Goal: Obtain resource: Download file/media

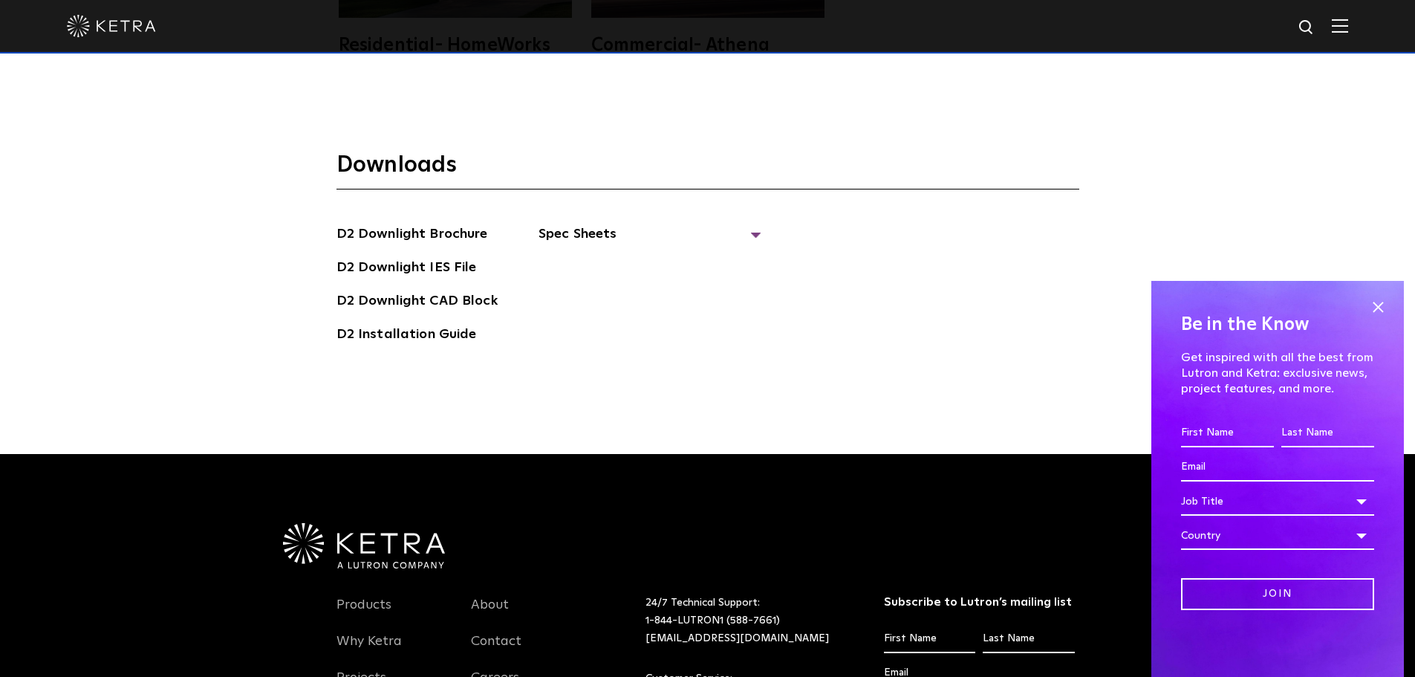
scroll to position [4124, 0]
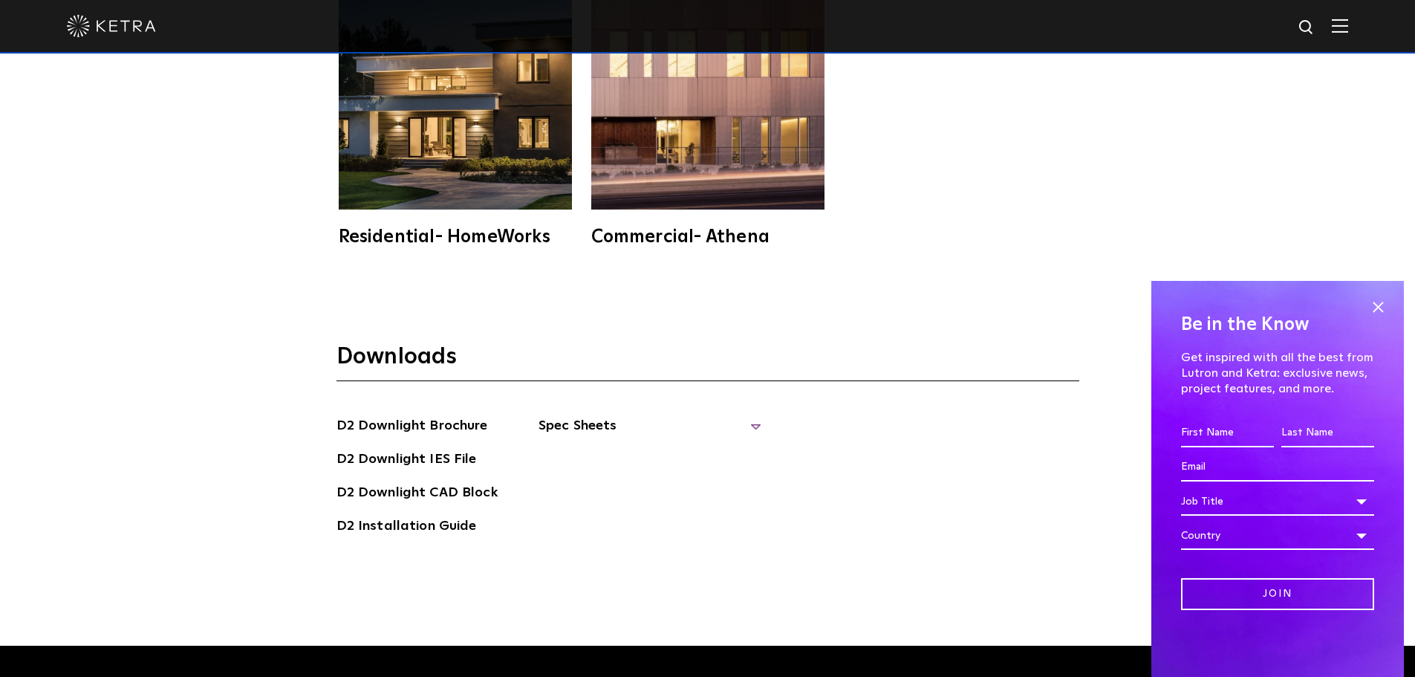
click at [590, 423] on span "Spec Sheets" at bounding box center [649, 431] width 223 height 33
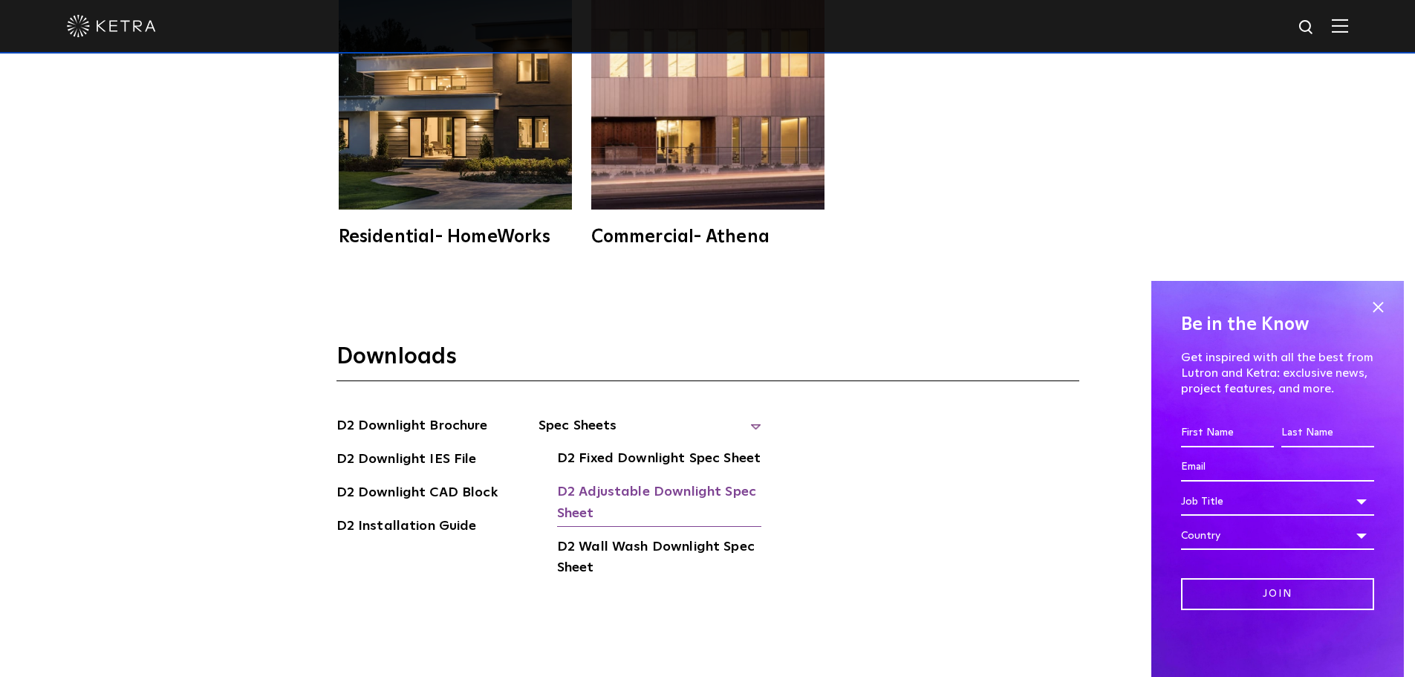
click at [602, 494] on link "D2 Adjustable Downlight Spec Sheet" at bounding box center [659, 503] width 204 height 45
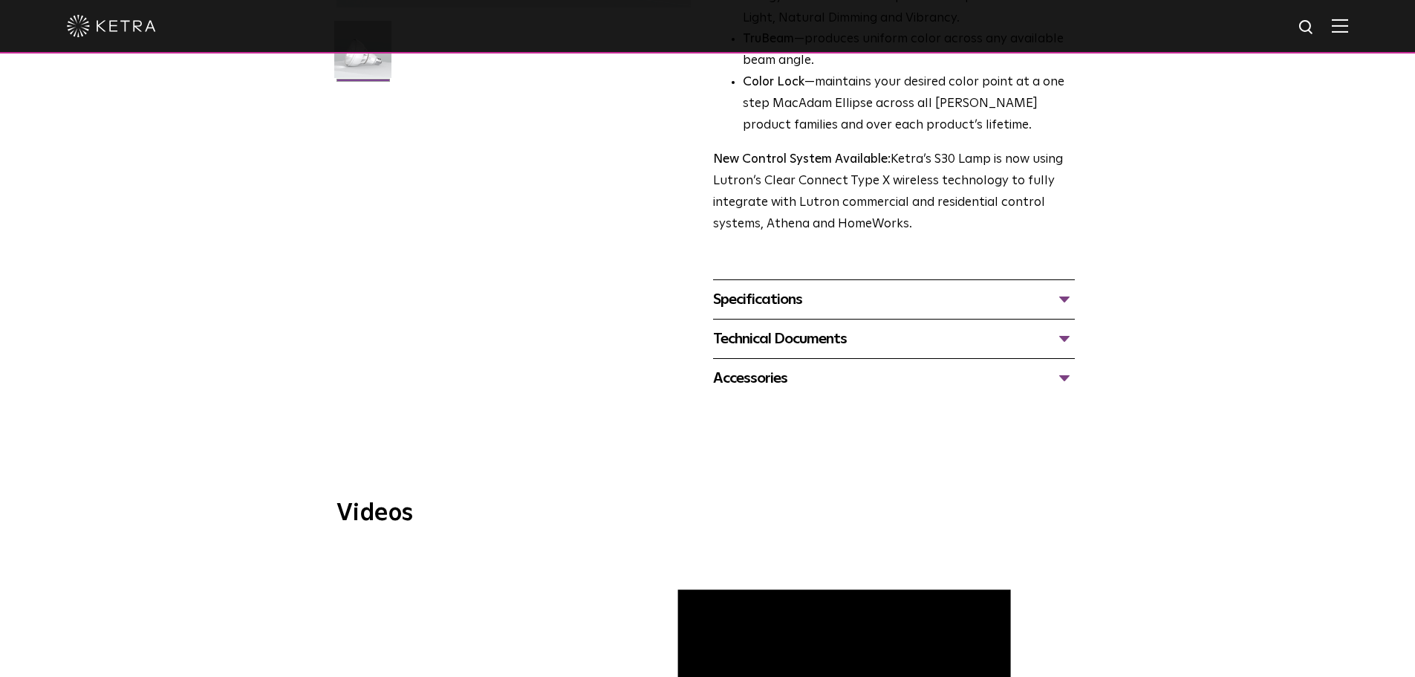
scroll to position [668, 0]
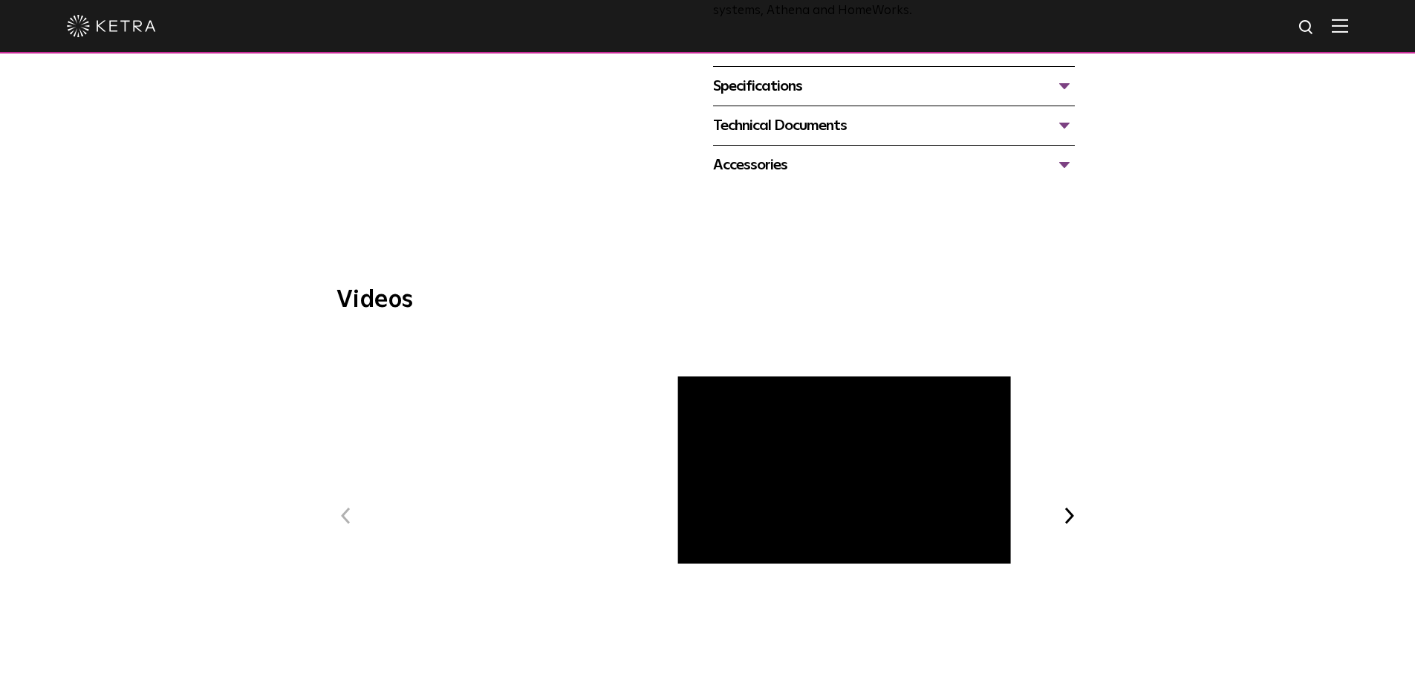
click at [789, 91] on div "Specifications" at bounding box center [894, 86] width 362 height 24
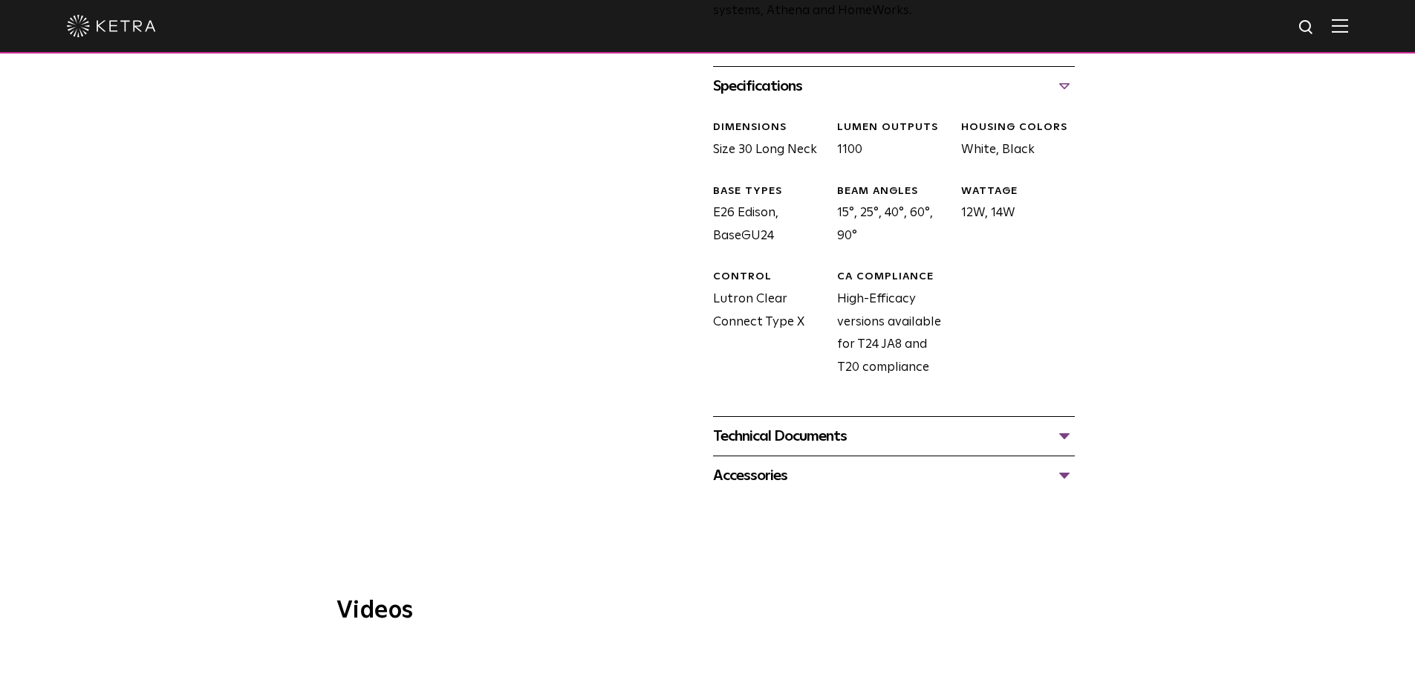
click at [801, 436] on div "Technical Documents" at bounding box center [894, 436] width 362 height 24
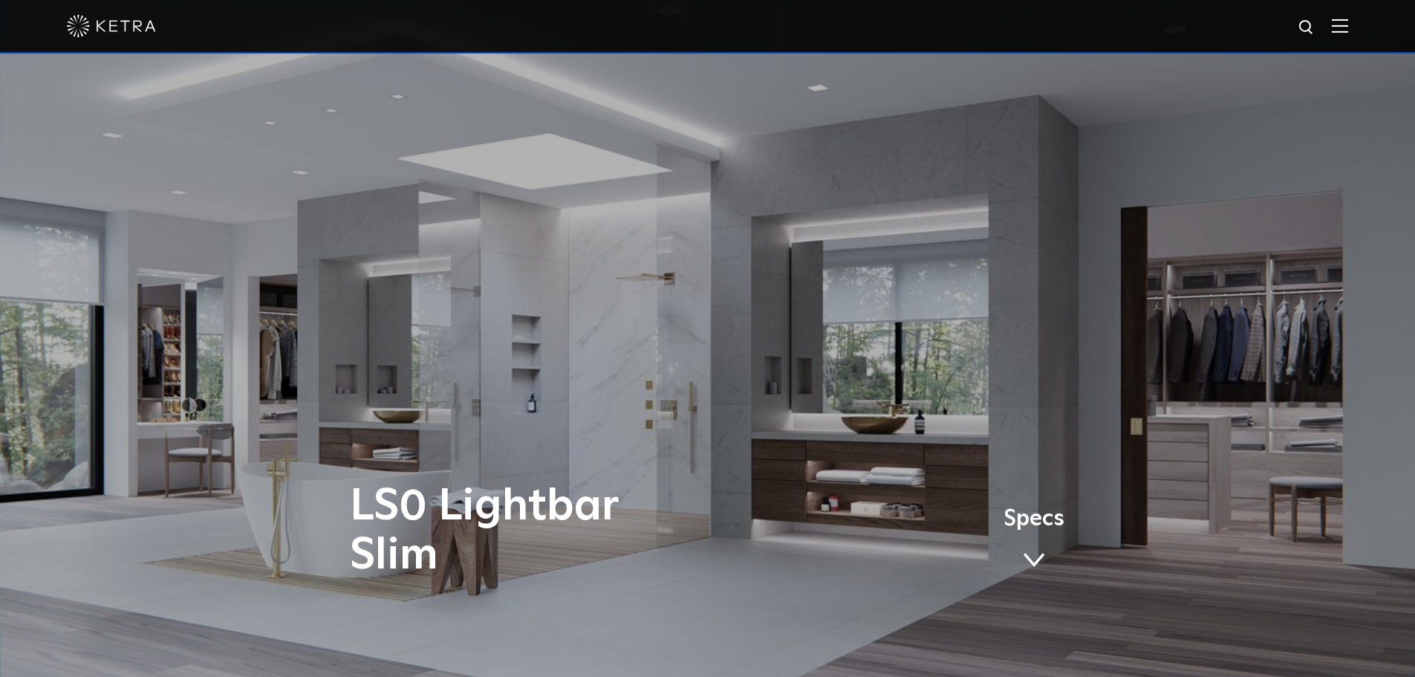
click at [1030, 528] on span "Specs" at bounding box center [1033, 519] width 61 height 22
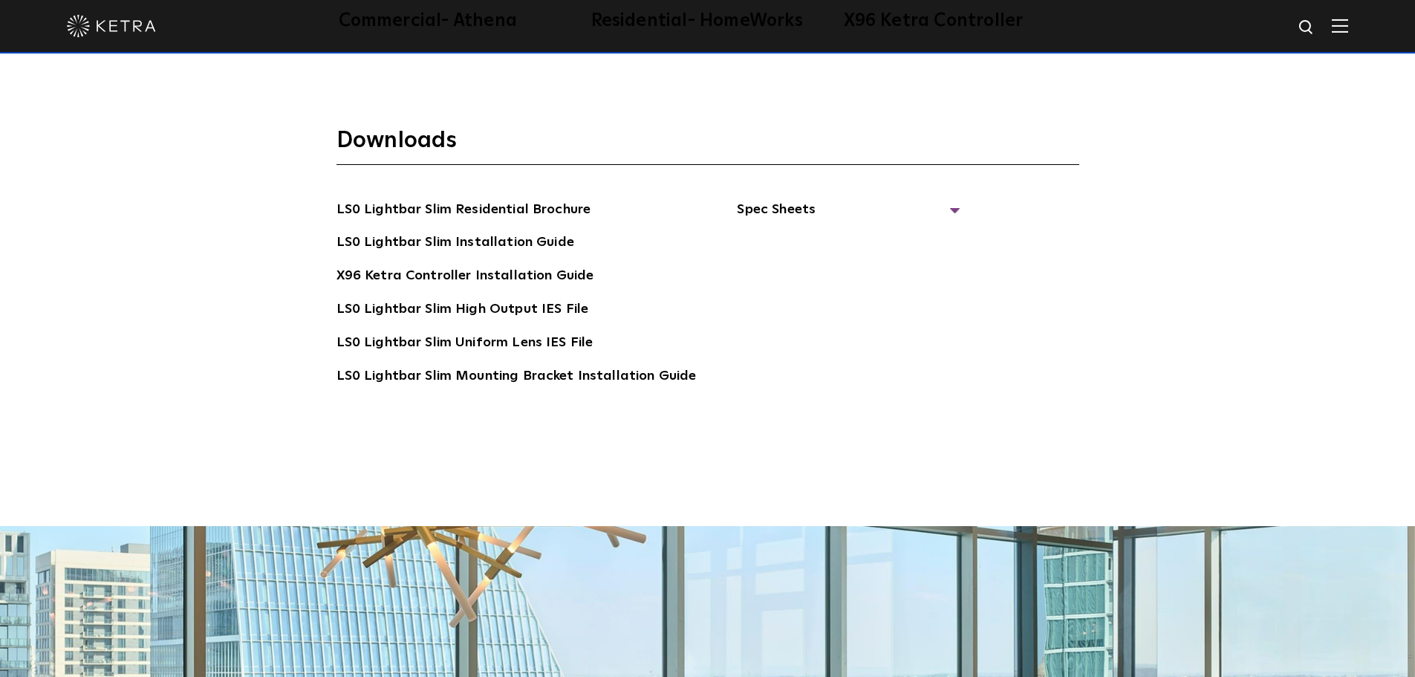
scroll to position [3073, 0]
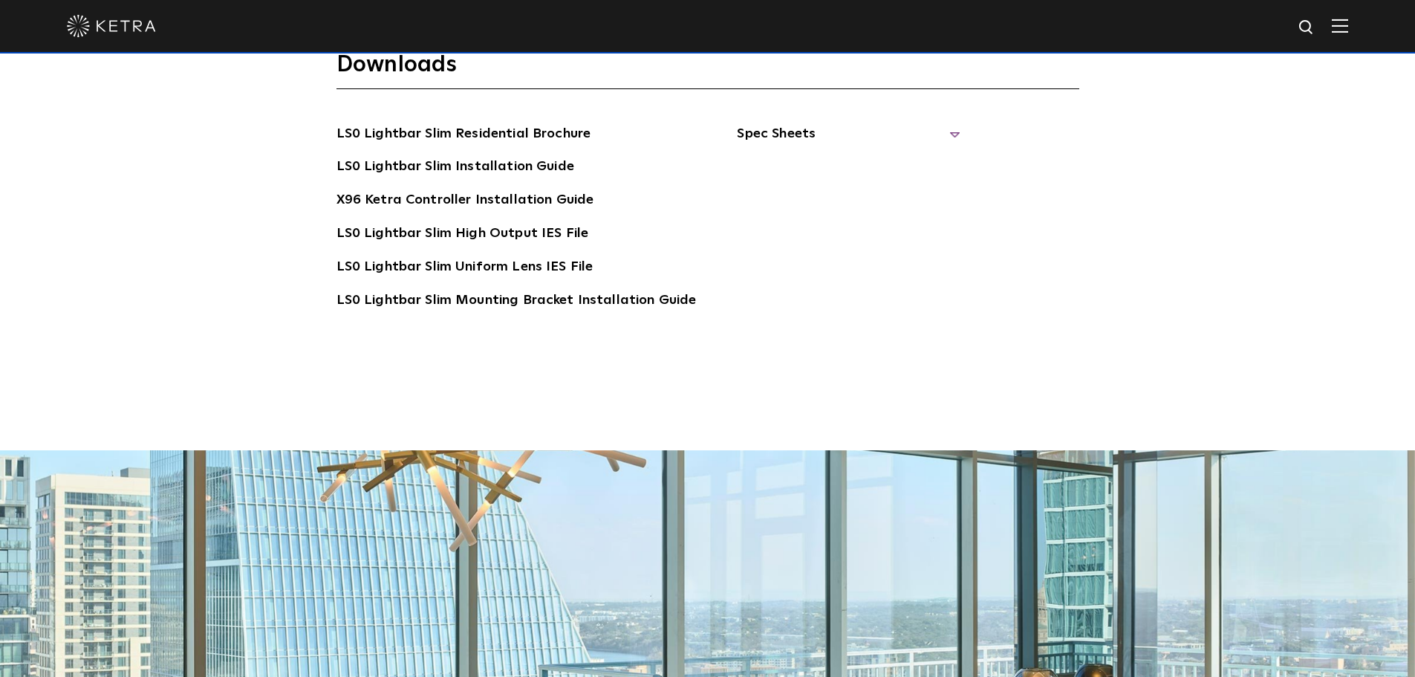
click at [770, 145] on span "Spec Sheets" at bounding box center [848, 139] width 223 height 33
click at [838, 166] on link "LS0 Lightbar Slim Spec Sheet" at bounding box center [850, 167] width 191 height 24
